Goal: Task Accomplishment & Management: Complete application form

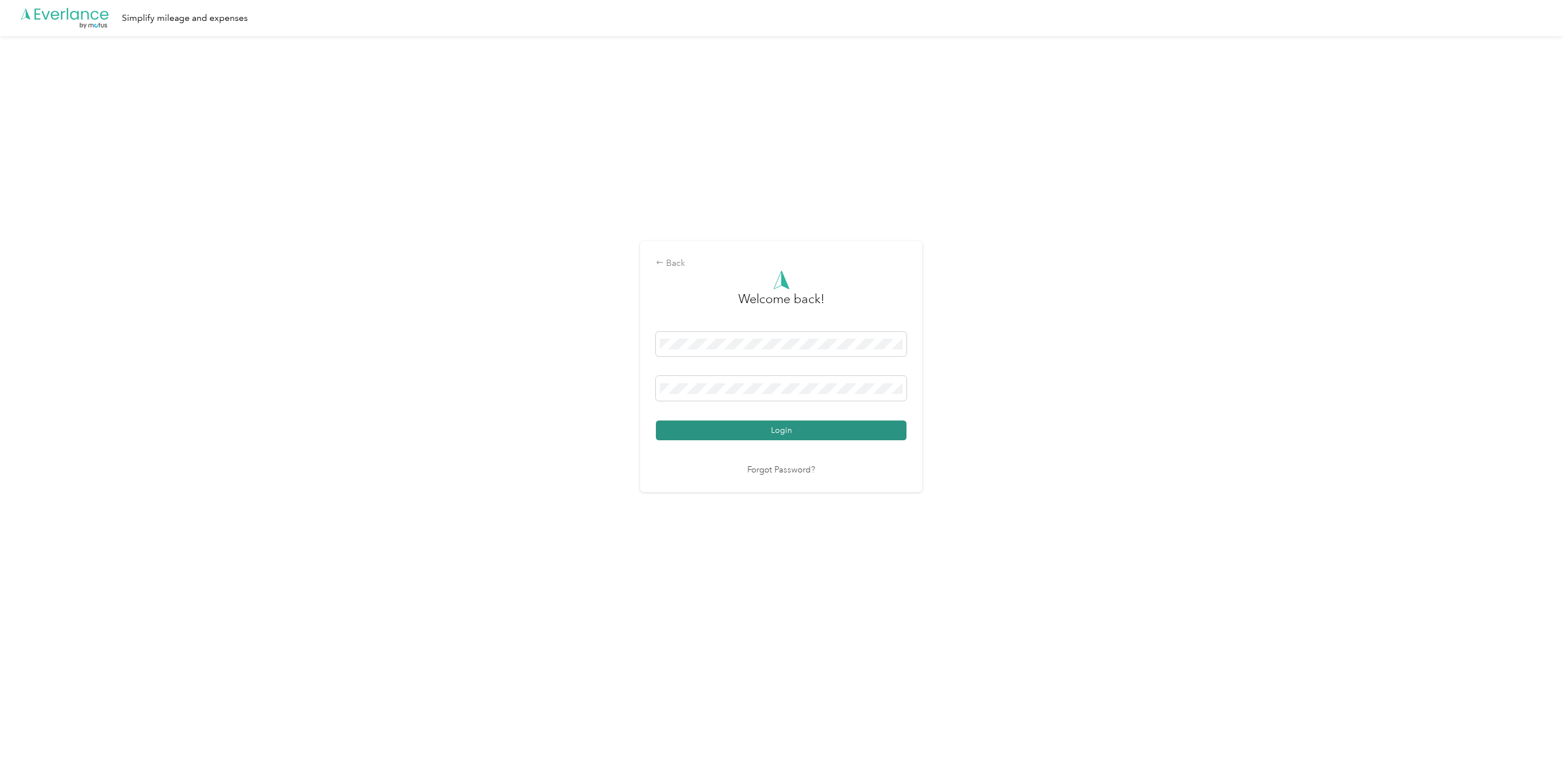
drag, startPoint x: 813, startPoint y: 410, endPoint x: 804, endPoint y: 435, distance: 26.6
click at [804, 435] on button "Login" at bounding box center [781, 430] width 250 height 20
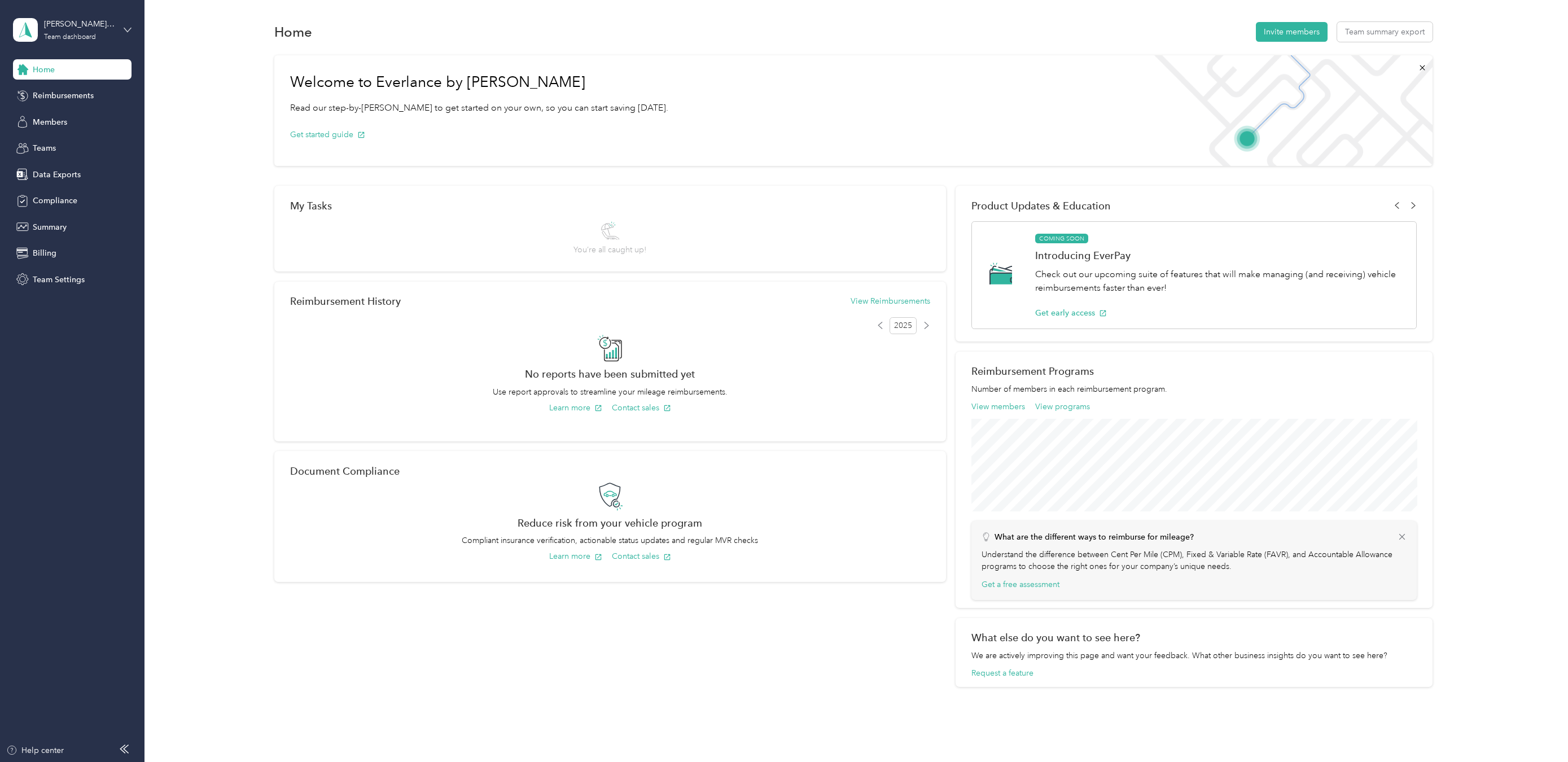
click at [129, 31] on icon at bounding box center [127, 29] width 8 height 8
click at [95, 114] on div "Personal dashboard" at bounding box center [164, 118] width 285 height 20
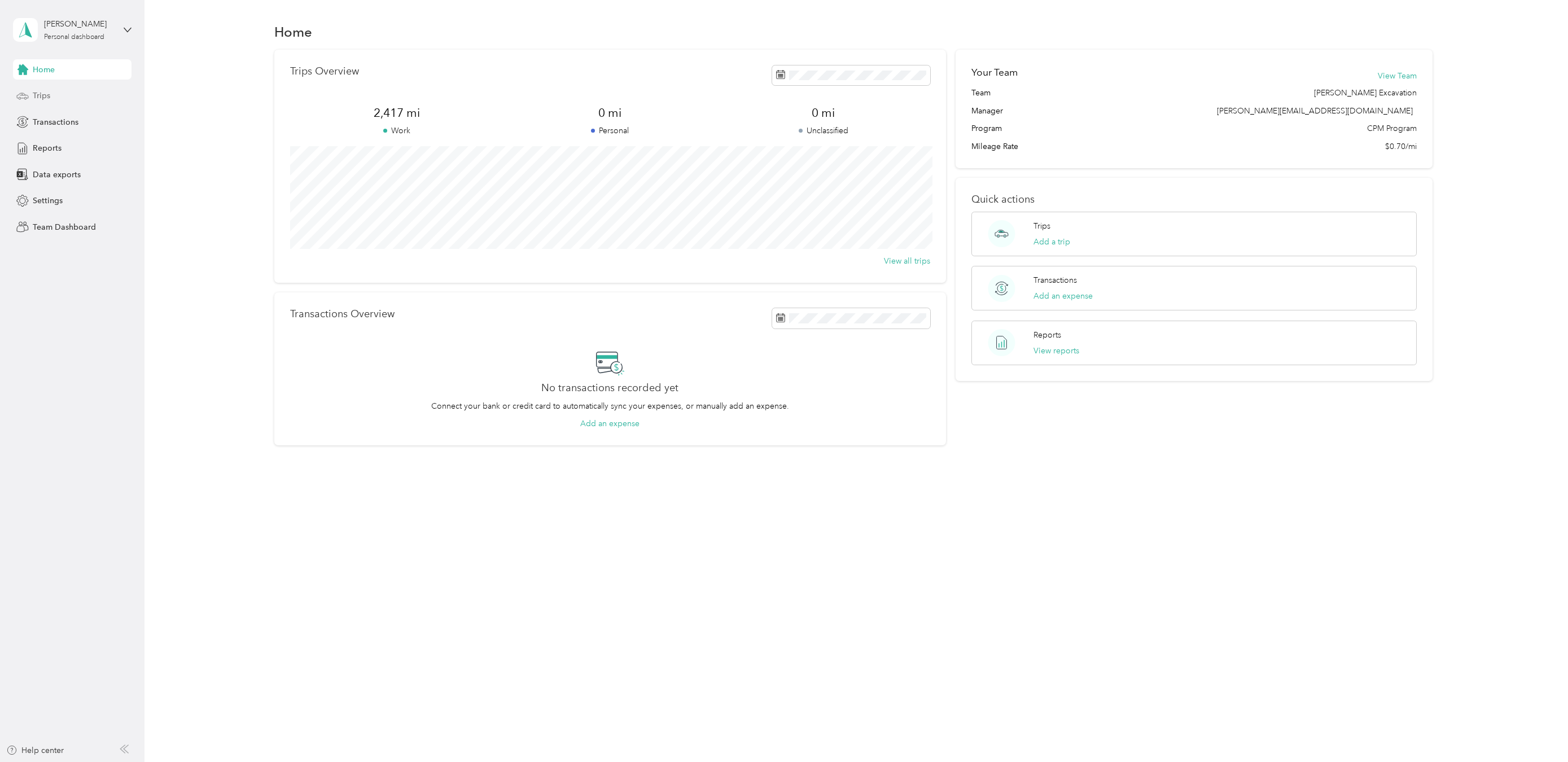
click at [60, 99] on div "Trips" at bounding box center [72, 96] width 118 height 20
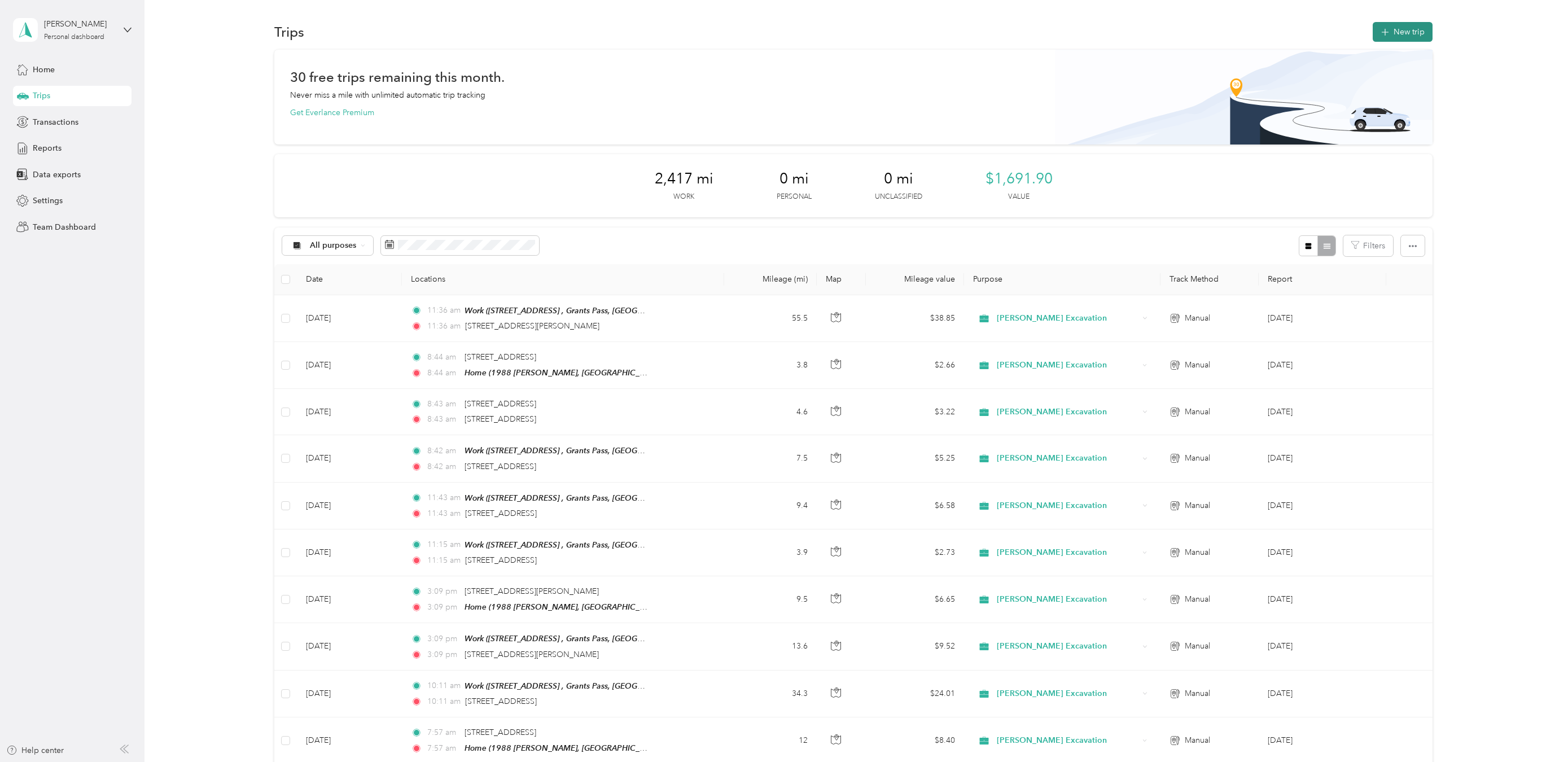
click at [1409, 38] on button "New trip" at bounding box center [1403, 31] width 60 height 20
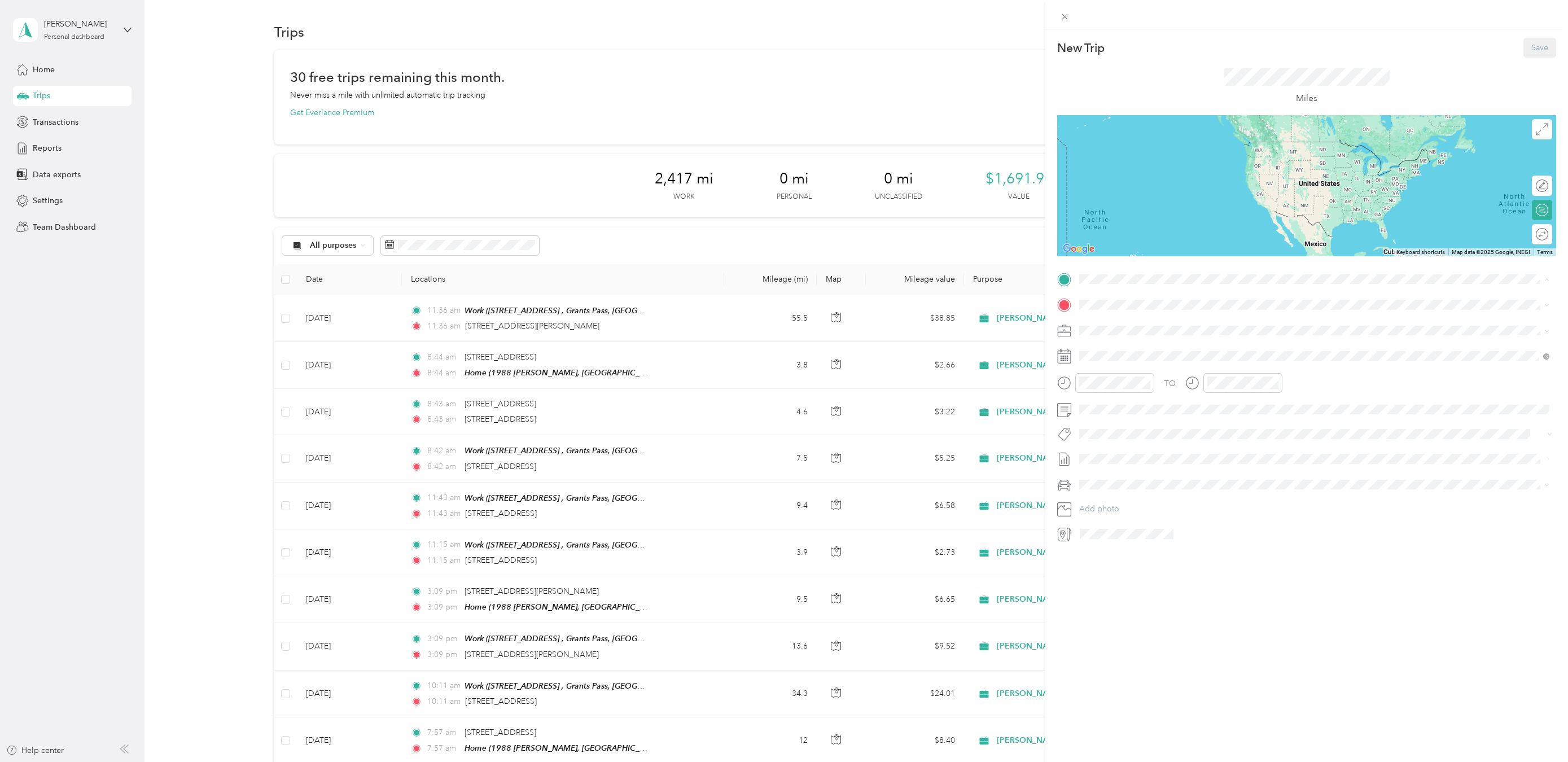
click at [1136, 329] on div "Work [STREET_ADDRESS]" at bounding box center [1136, 330] width 72 height 24
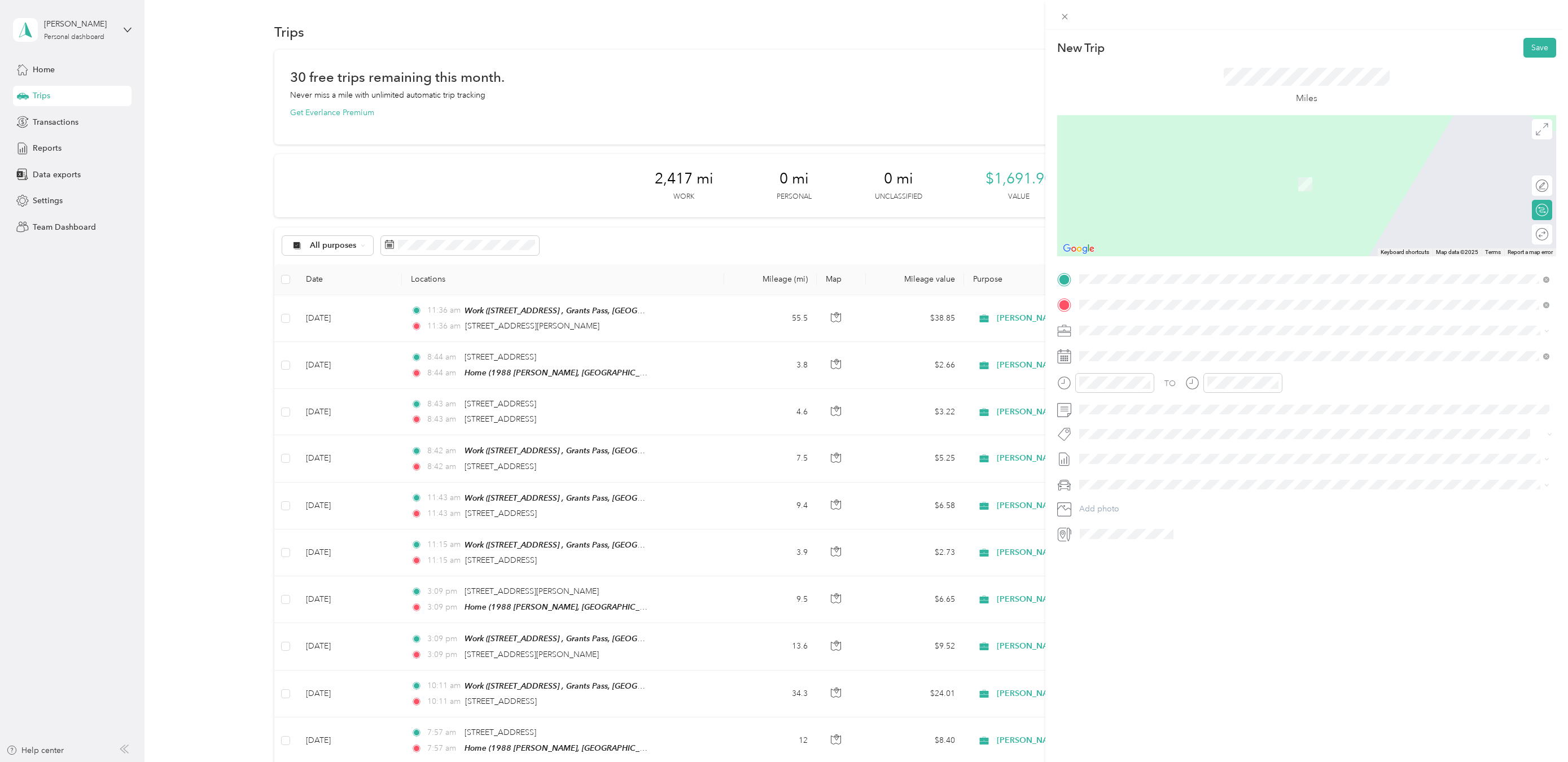
click at [1132, 350] on span "[STREET_ADDRESS][US_STATE]" at bounding box center [1157, 345] width 113 height 10
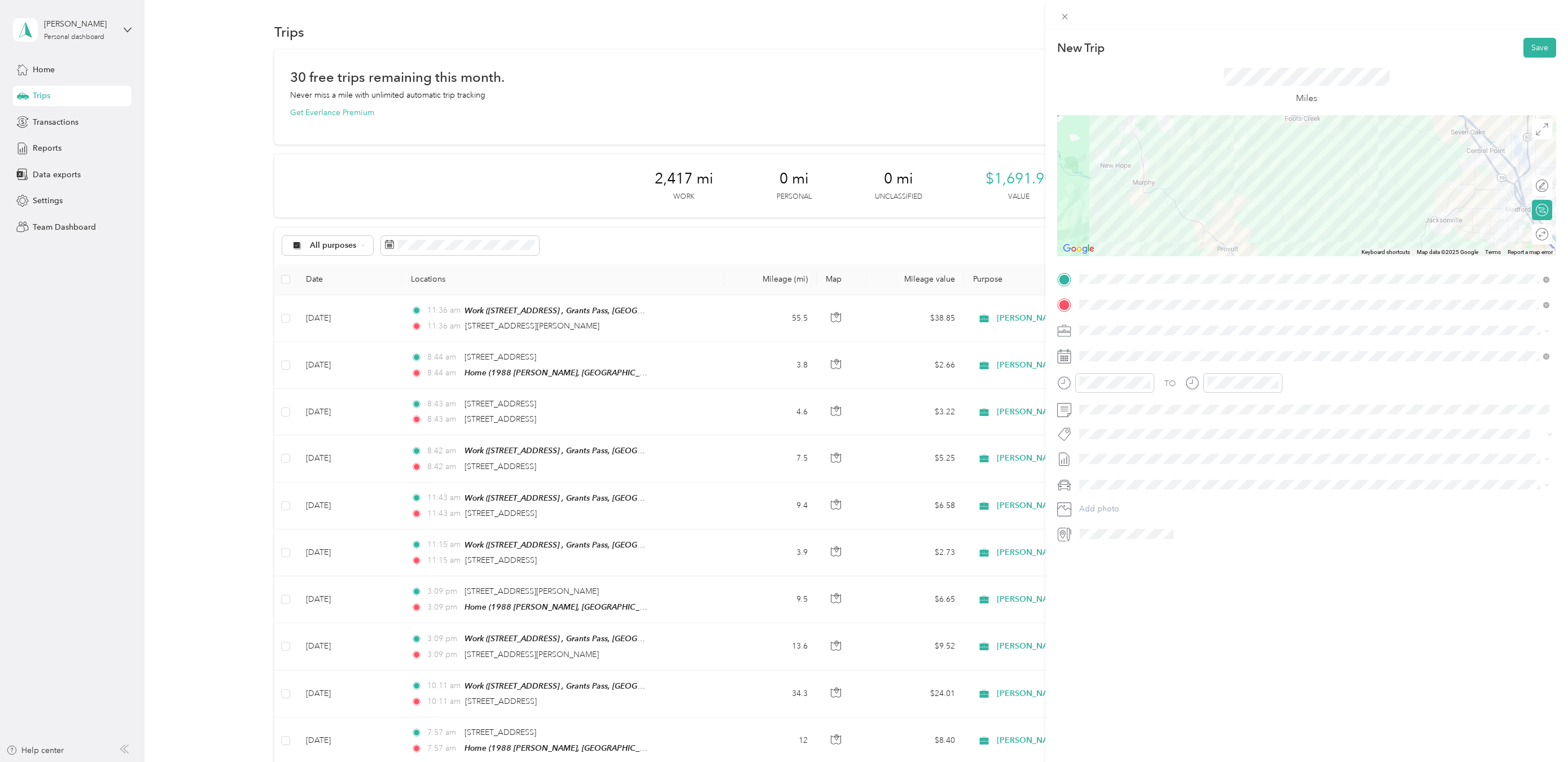
click at [1178, 209] on div at bounding box center [1307, 186] width 499 height 141
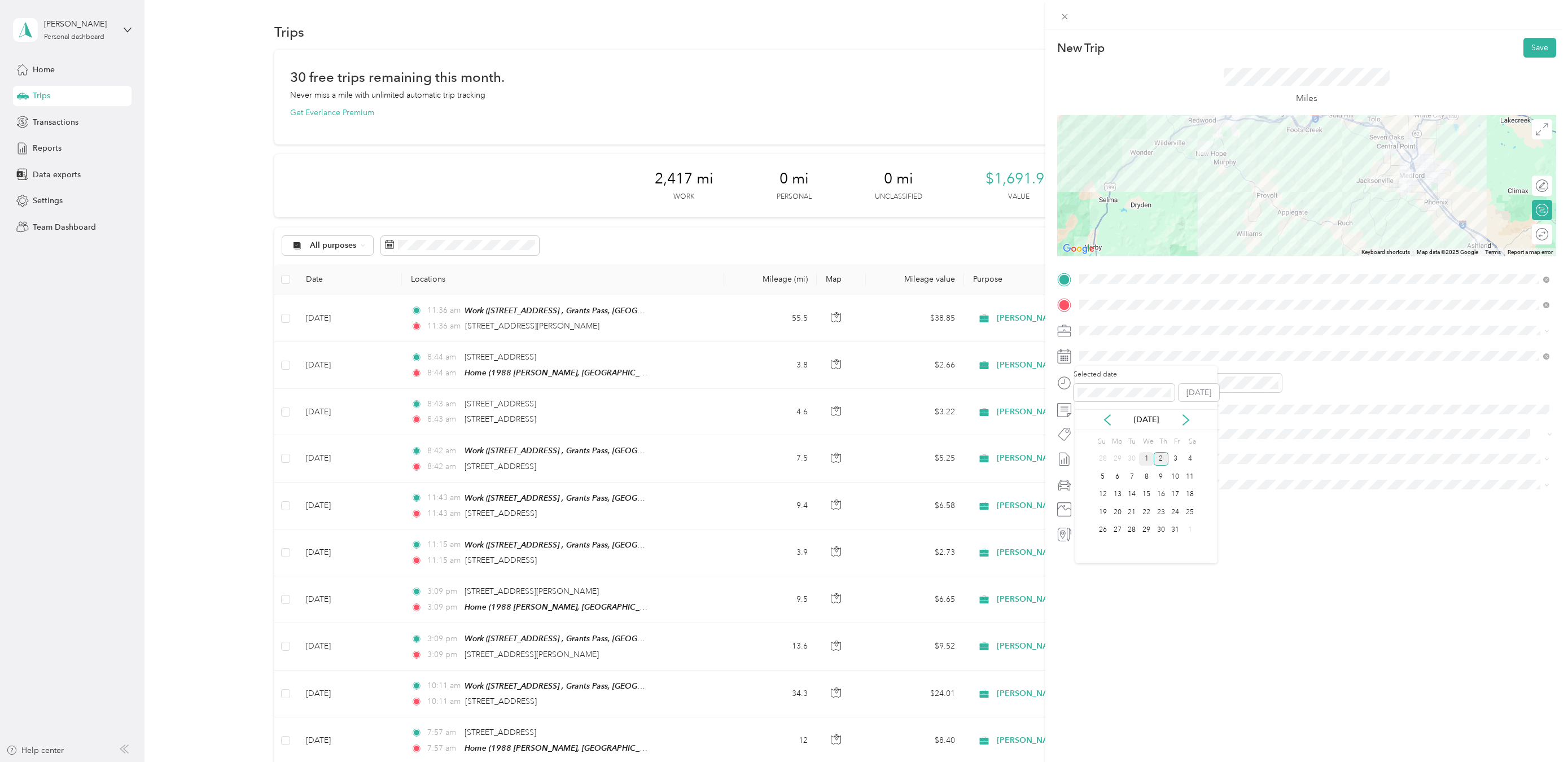
click at [1148, 460] on div "1" at bounding box center [1146, 459] width 15 height 14
click at [1535, 49] on button "Save" at bounding box center [1539, 48] width 33 height 20
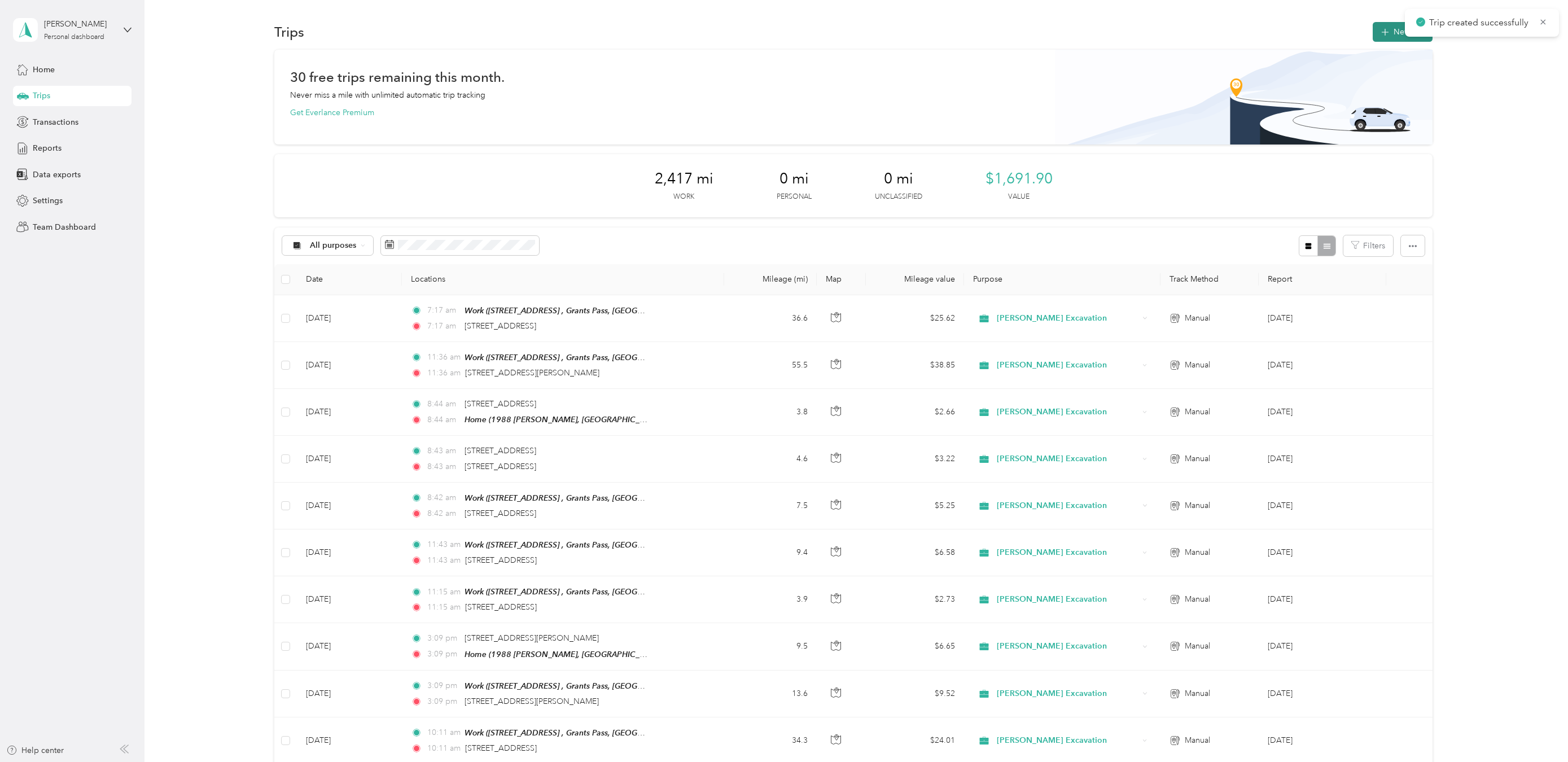
click at [1395, 34] on button "New trip" at bounding box center [1403, 31] width 60 height 20
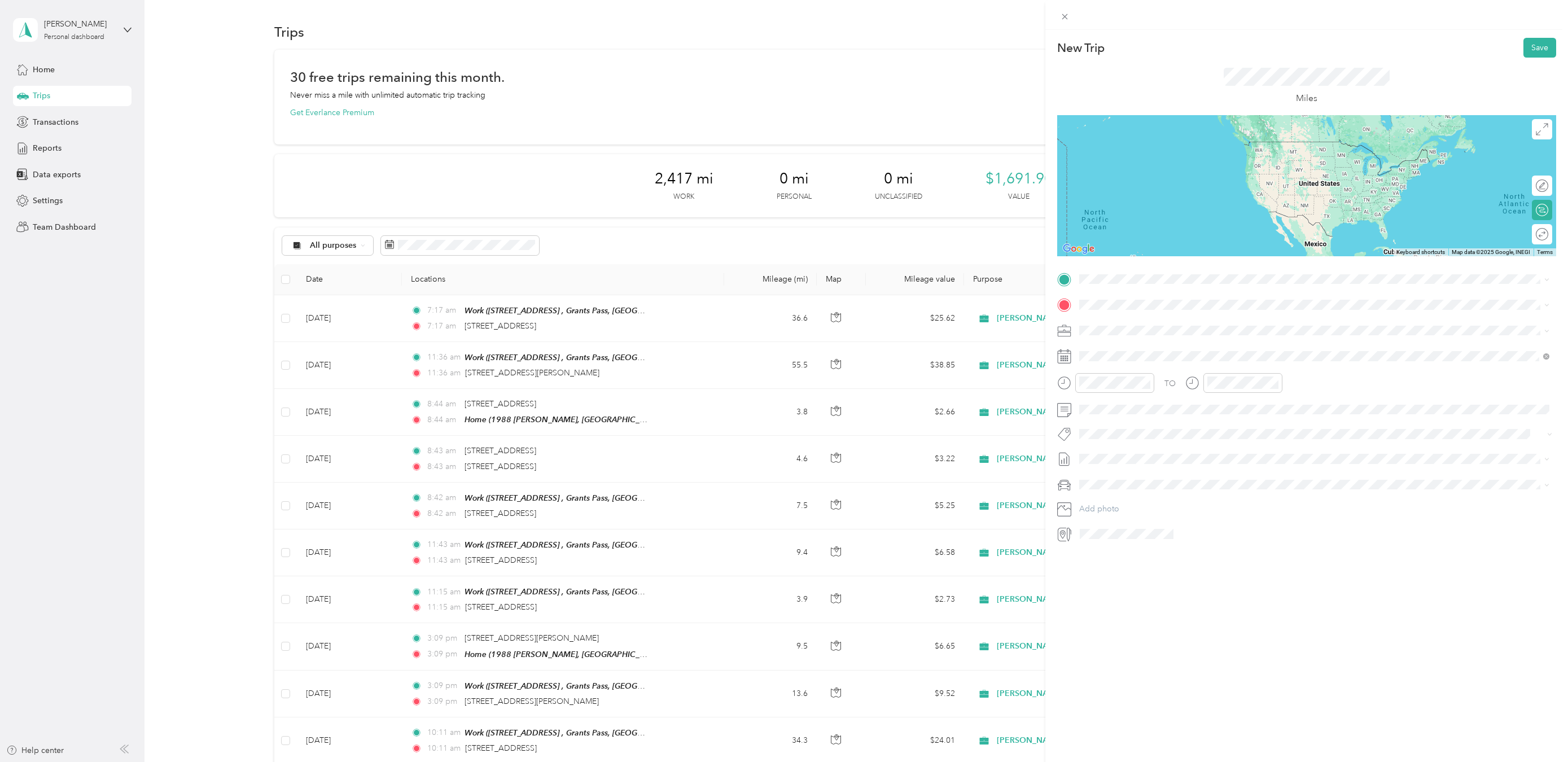
click at [1131, 323] on span "[STREET_ADDRESS][US_STATE]" at bounding box center [1157, 317] width 113 height 10
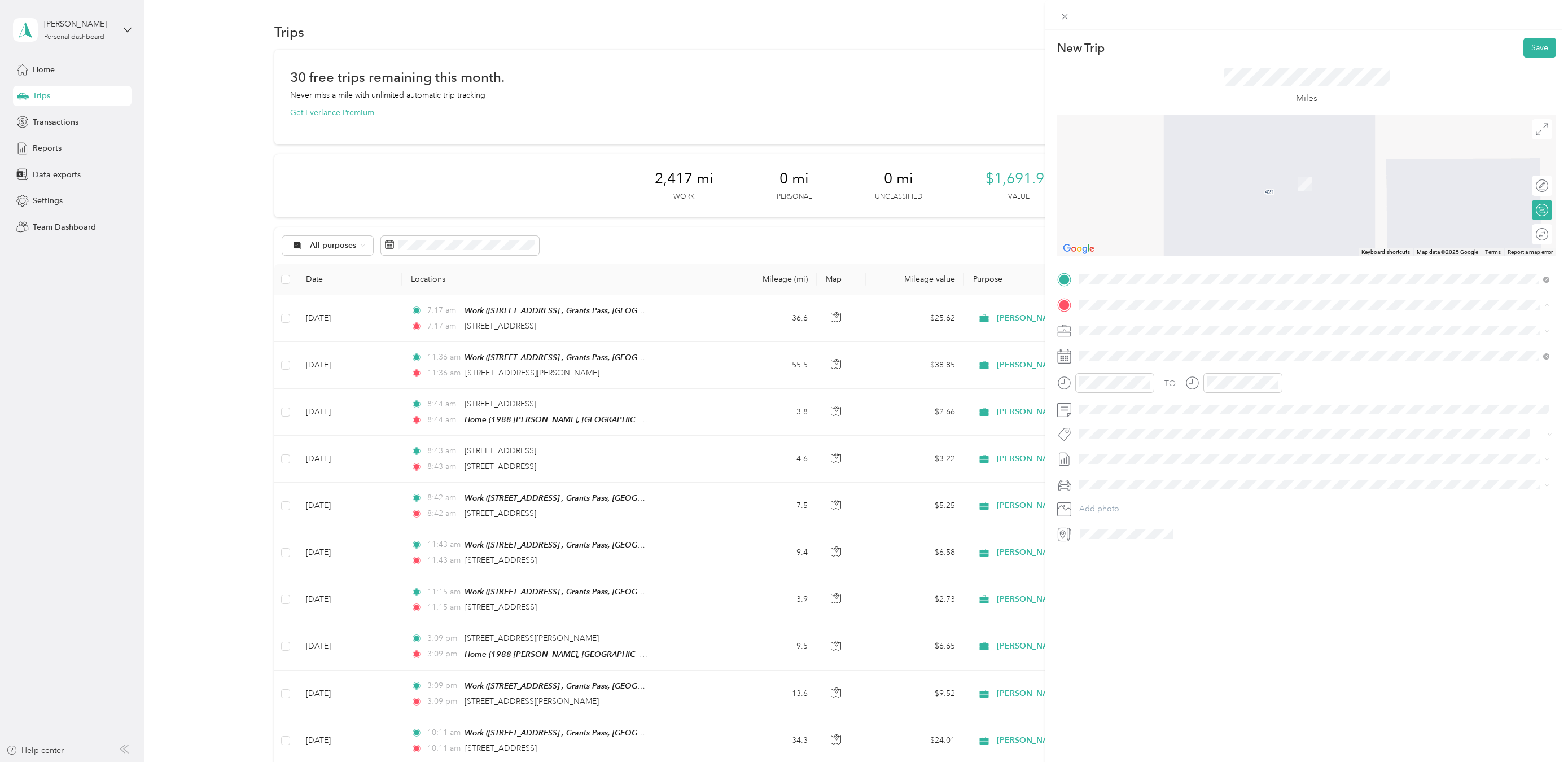
click at [1133, 384] on div "Home" at bounding box center [1188, 384] width 176 height 10
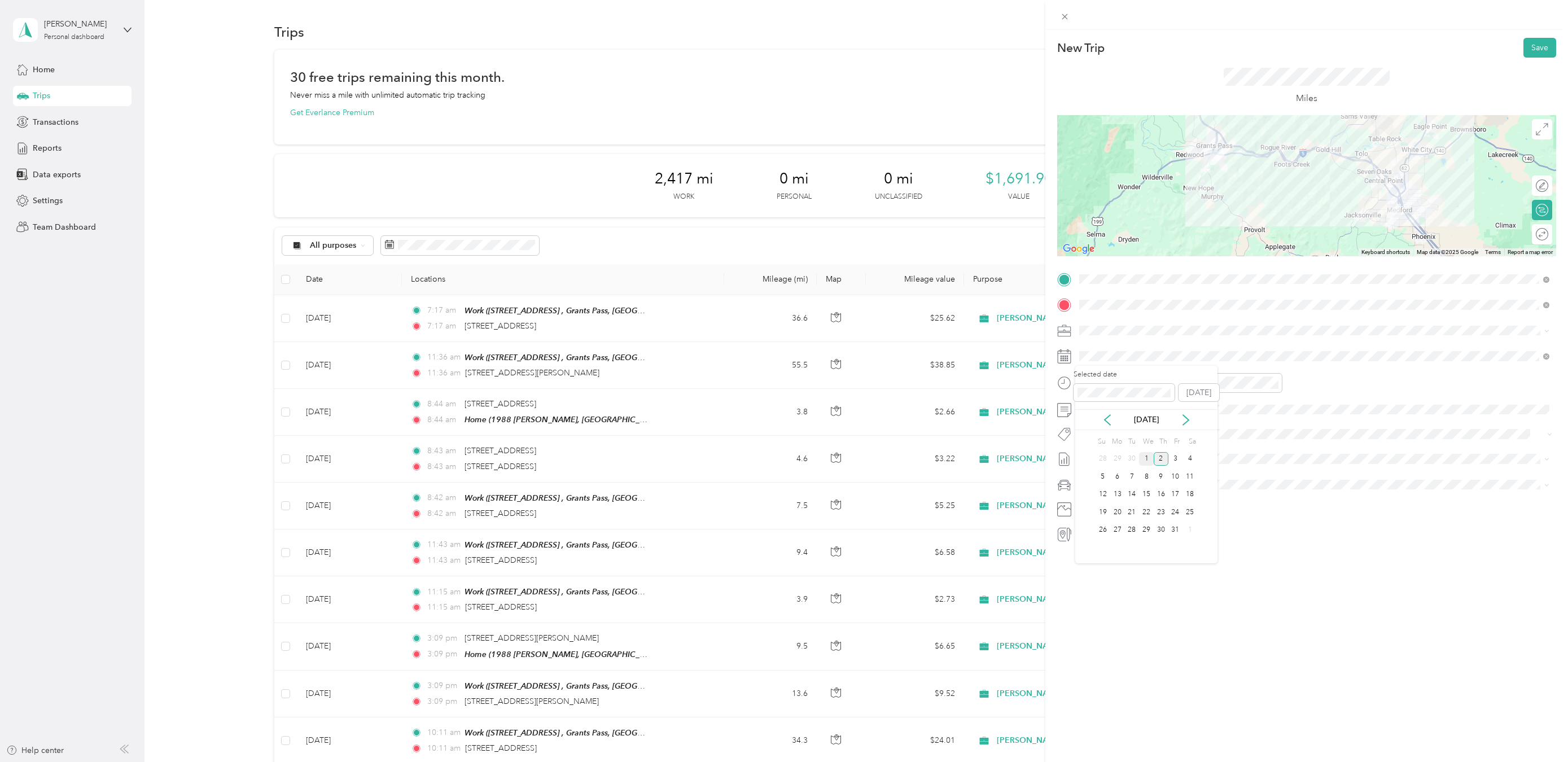
click at [1150, 460] on div "1" at bounding box center [1146, 459] width 15 height 14
click at [1530, 46] on button "Save" at bounding box center [1539, 48] width 33 height 20
